Goal: Navigation & Orientation: Find specific page/section

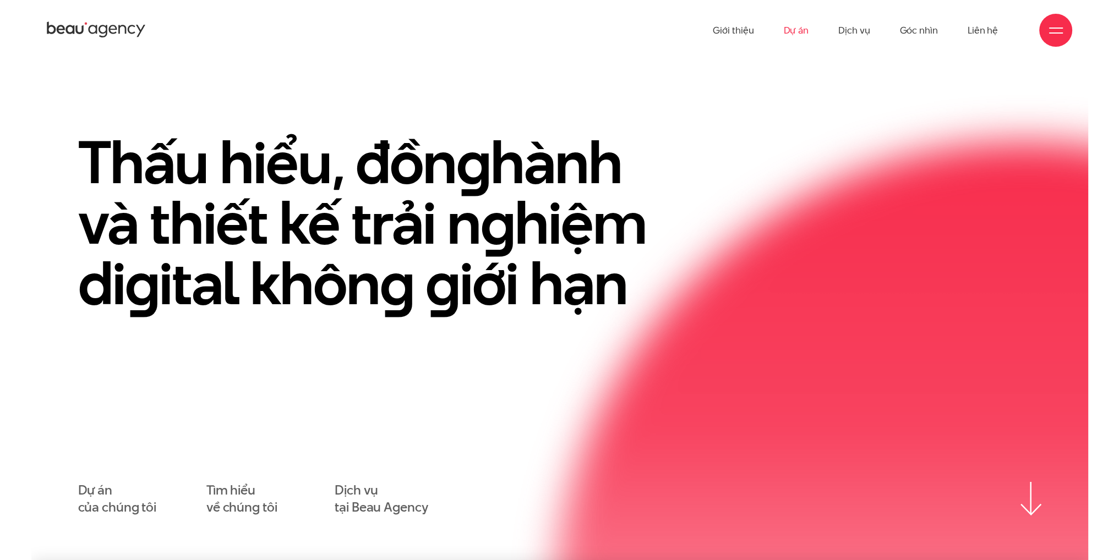
click at [795, 29] on link "Dự án" at bounding box center [795, 30] width 25 height 61
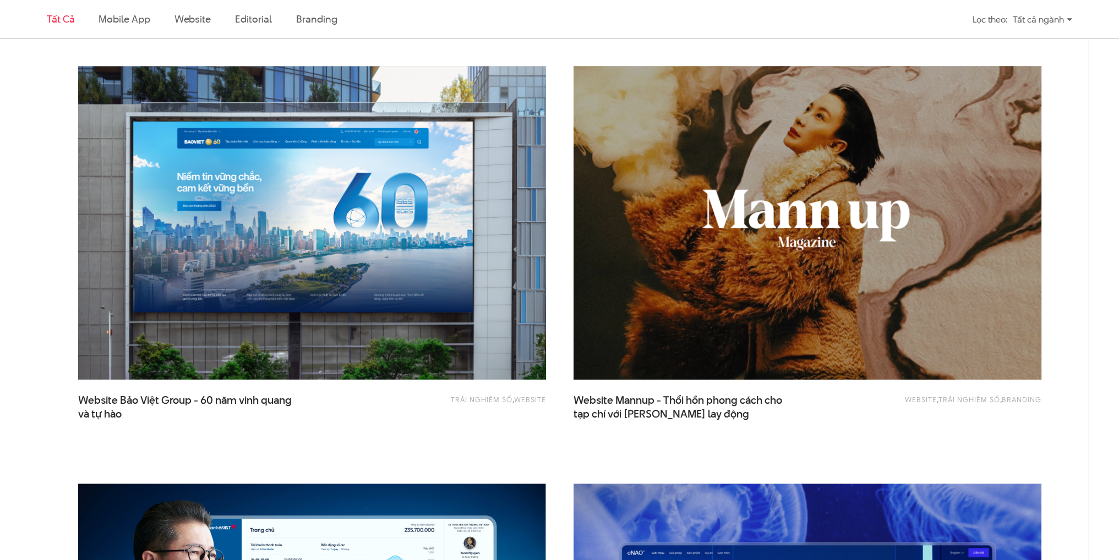
scroll to position [1266, 0]
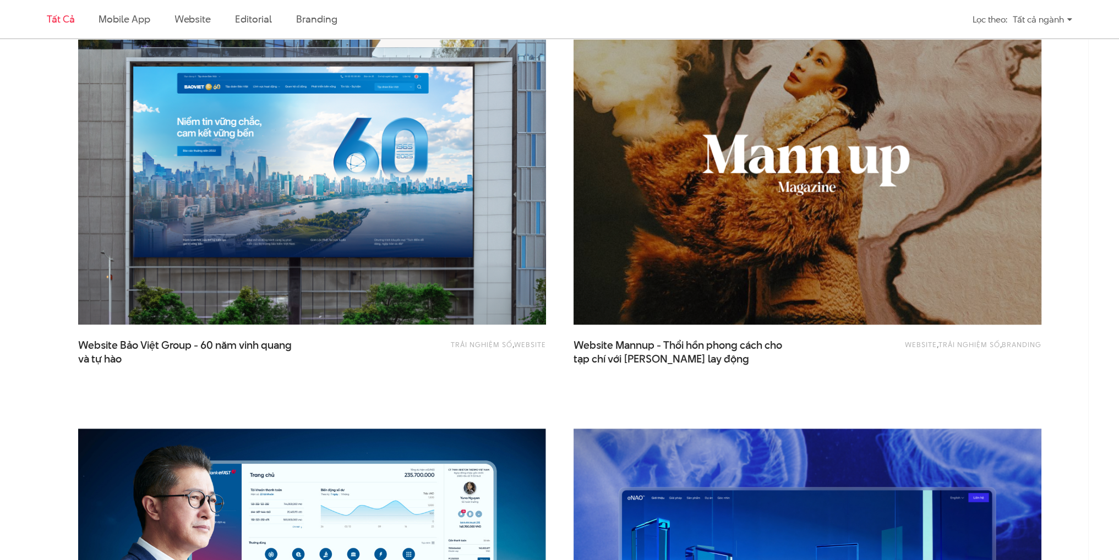
click at [740, 226] on img at bounding box center [807, 168] width 515 height 345
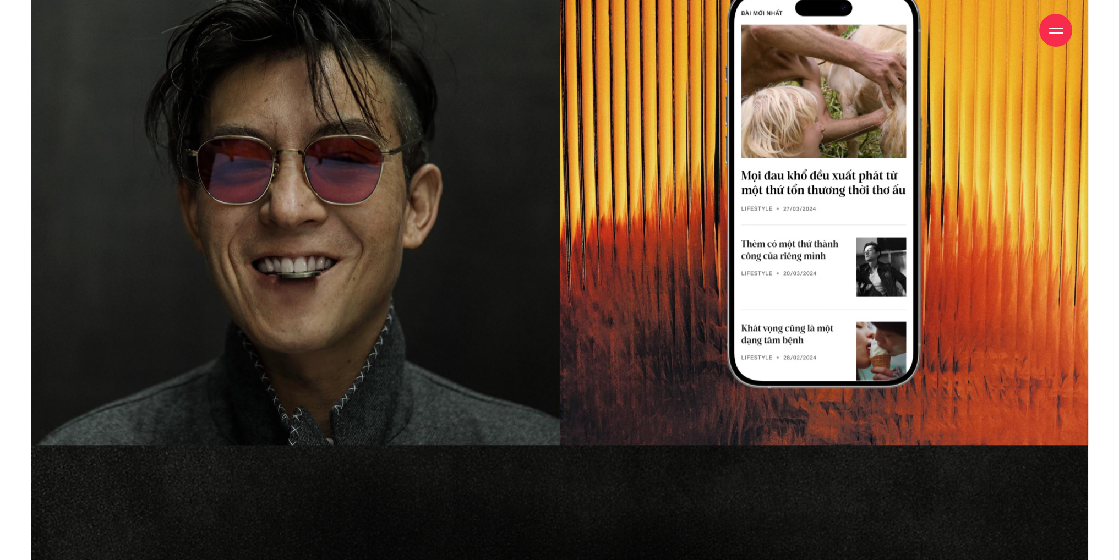
scroll to position [1486, 0]
